Goal: Browse casually: Explore the website without a specific task or goal

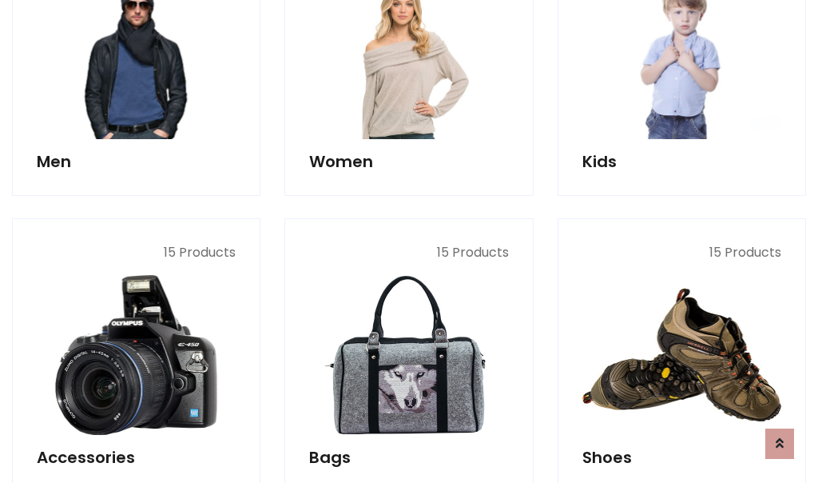
scroll to position [535, 0]
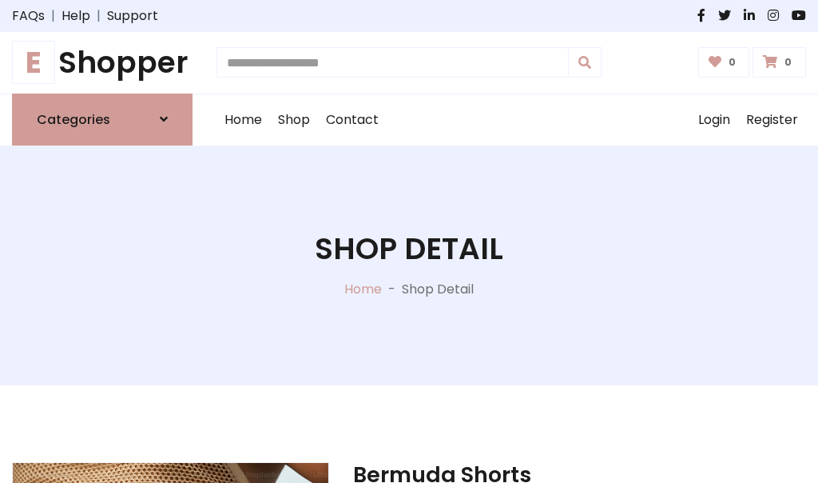
click at [102, 62] on h1 "E Shopper" at bounding box center [102, 63] width 181 height 36
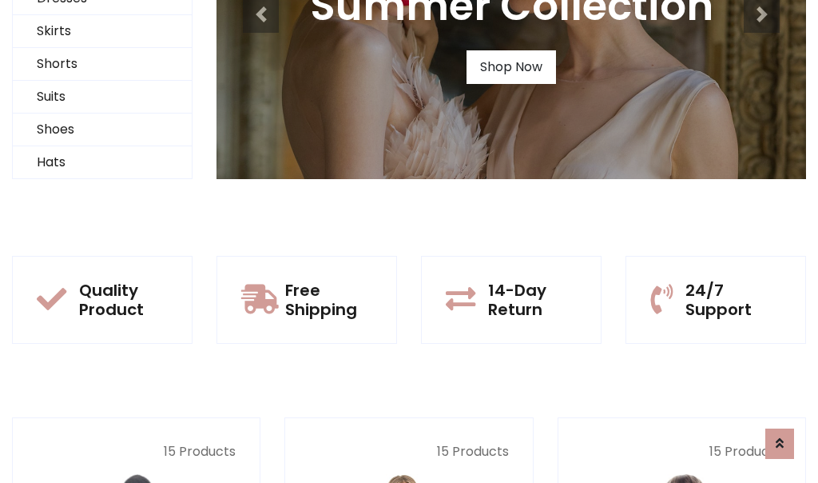
scroll to position [154, 0]
